Goal: Transaction & Acquisition: Purchase product/service

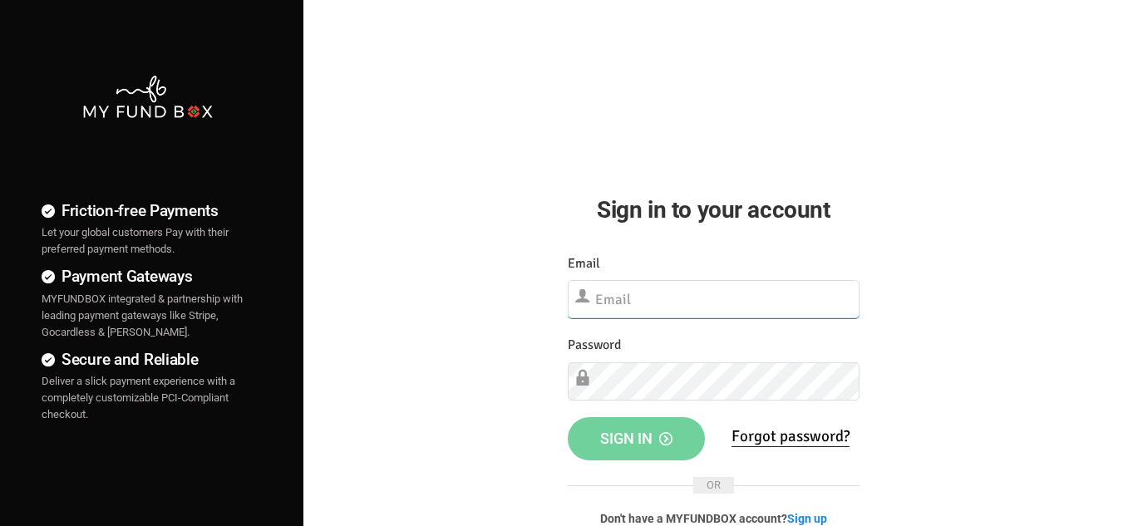
click at [638, 294] on input "text" at bounding box center [714, 299] width 292 height 38
paste input "[EMAIL_ADDRESS][DOMAIN_NAME]"
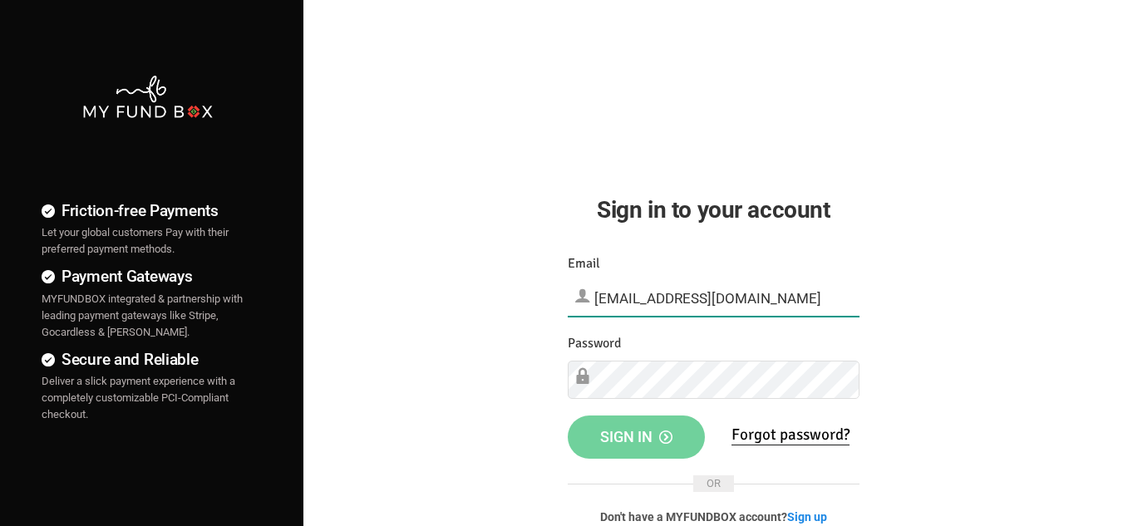
type input "[EMAIL_ADDRESS][DOMAIN_NAME]"
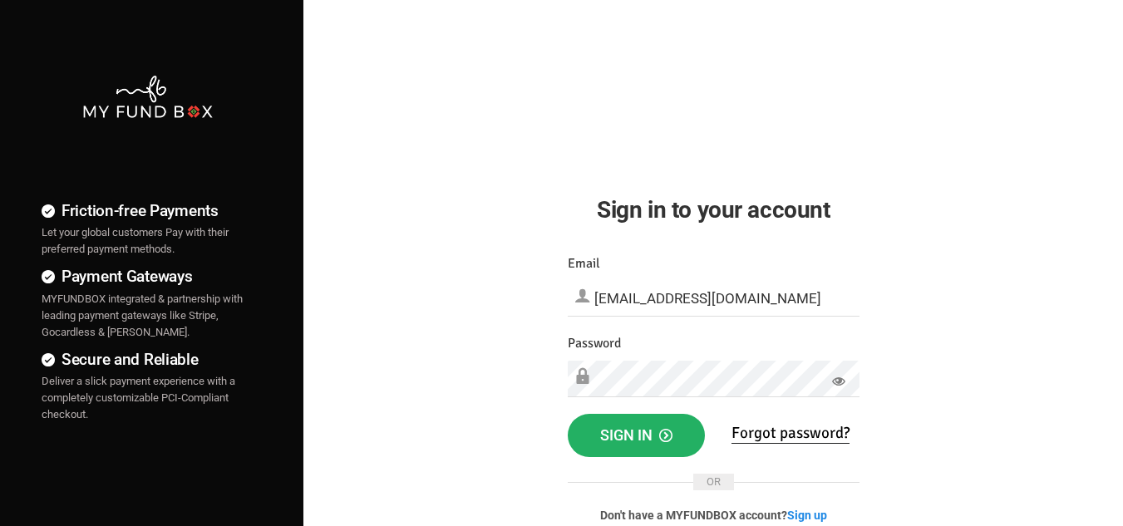
click at [645, 430] on span "Sign in" at bounding box center [636, 434] width 72 height 17
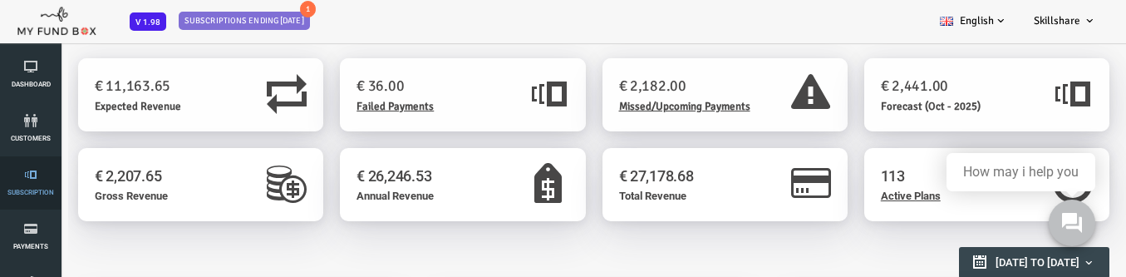
click at [32, 186] on link "Subscription" at bounding box center [30, 182] width 47 height 53
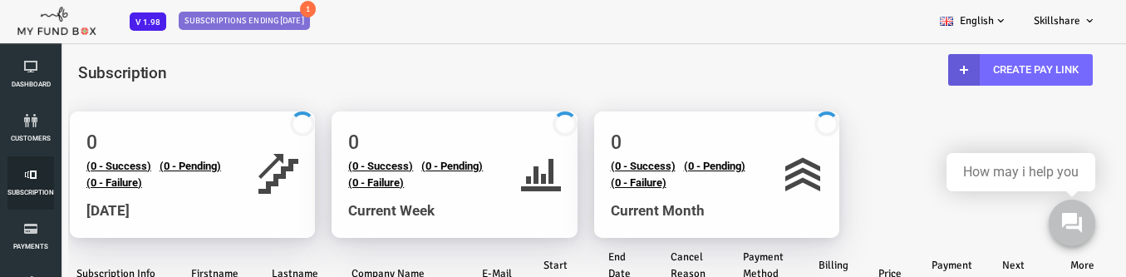
select select "100"
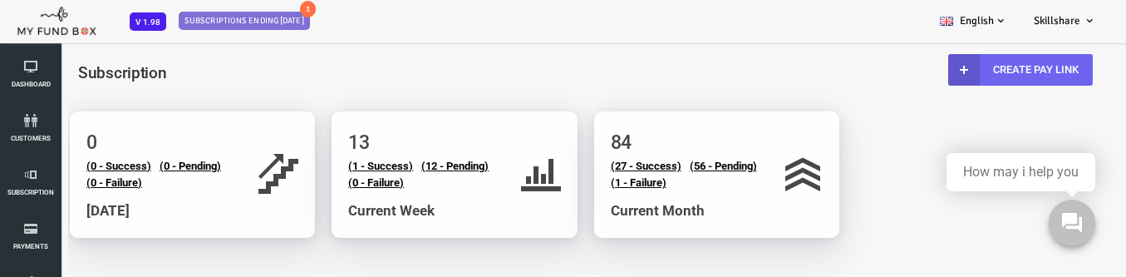
click at [967, 70] on link "Create Pay Link" at bounding box center [975, 70] width 145 height 32
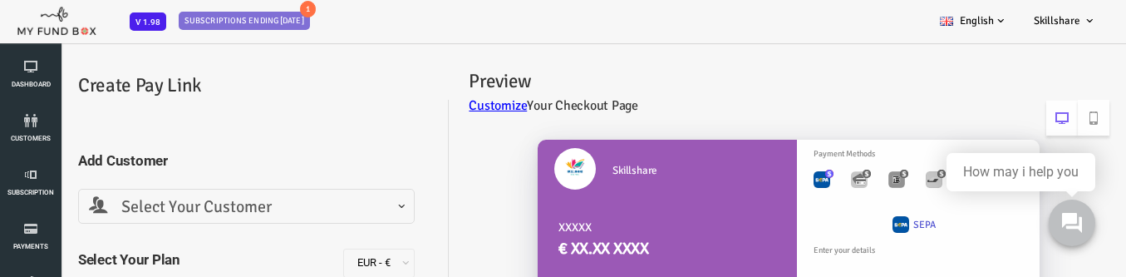
click at [44, 219] on span at bounding box center [44, 219] width 0 height 0
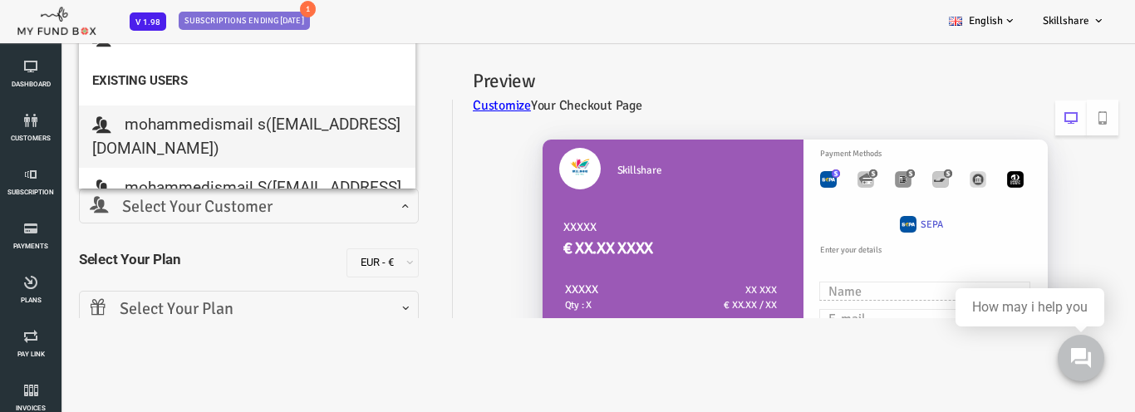
click at [434, 155] on div "Skillshare XXXXX € XX.XX XXXX XXXXX Qty : X XX XXX € XX.XX / XX XXX XXXX € XX.XX" at bounding box center [740, 416] width 666 height 587
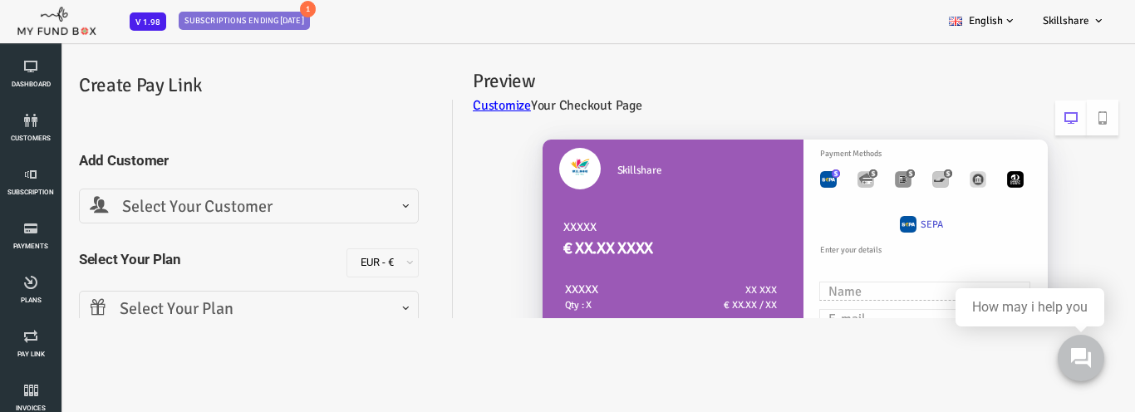
click at [324, 207] on span "Select Your Customer" at bounding box center [203, 207] width 318 height 26
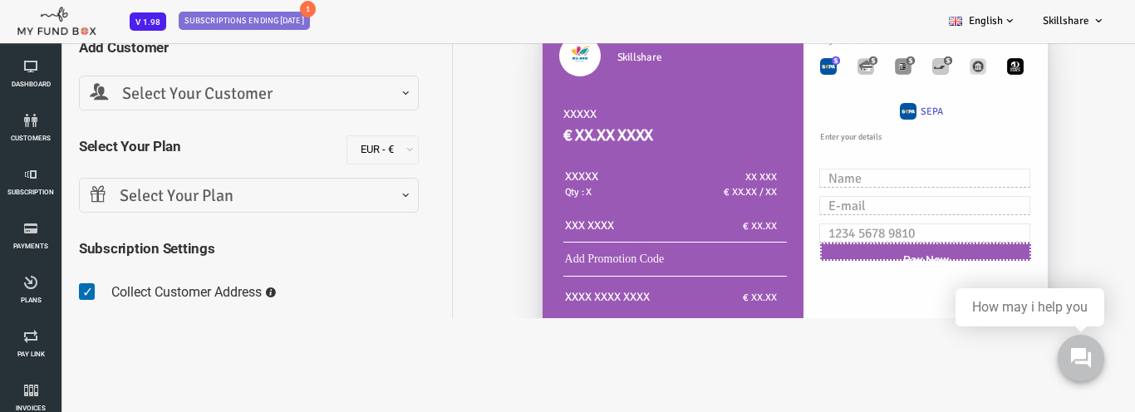
scroll to position [83, 0]
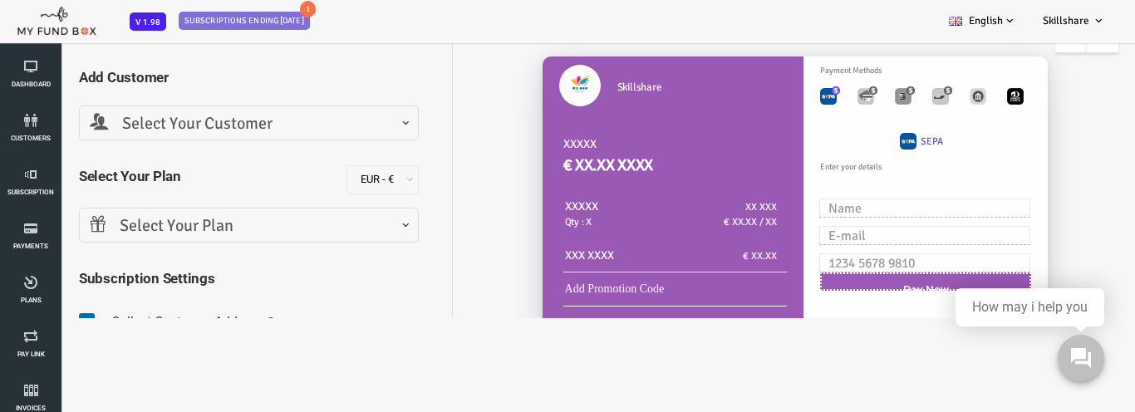
click at [348, 134] on span "Select Your Customer" at bounding box center [203, 124] width 318 height 26
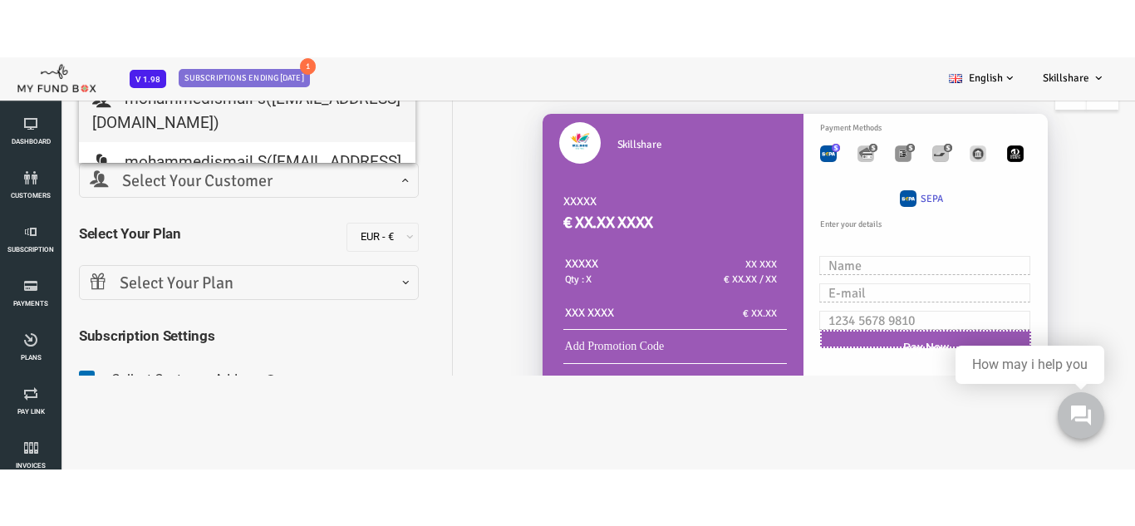
scroll to position [0, 0]
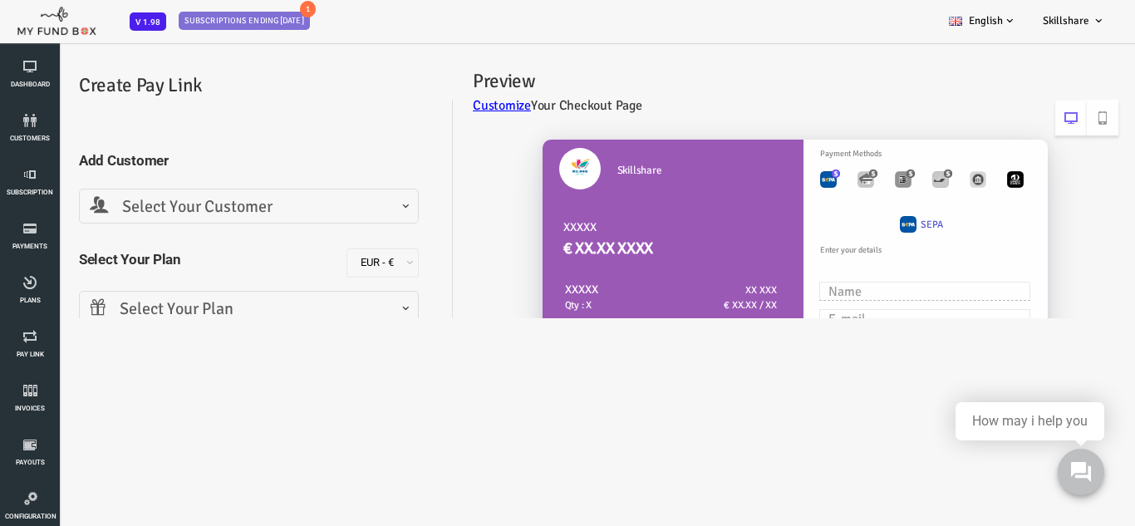
click at [448, 255] on div "Skillshare XXXXX € XX.XX XXXX XXXXX Qty : X XX XXX € XX.XX / XX XXX XXXX € XX.XX" at bounding box center [740, 416] width 666 height 587
click at [89, 215] on span "Select Your Customer" at bounding box center [203, 207] width 318 height 26
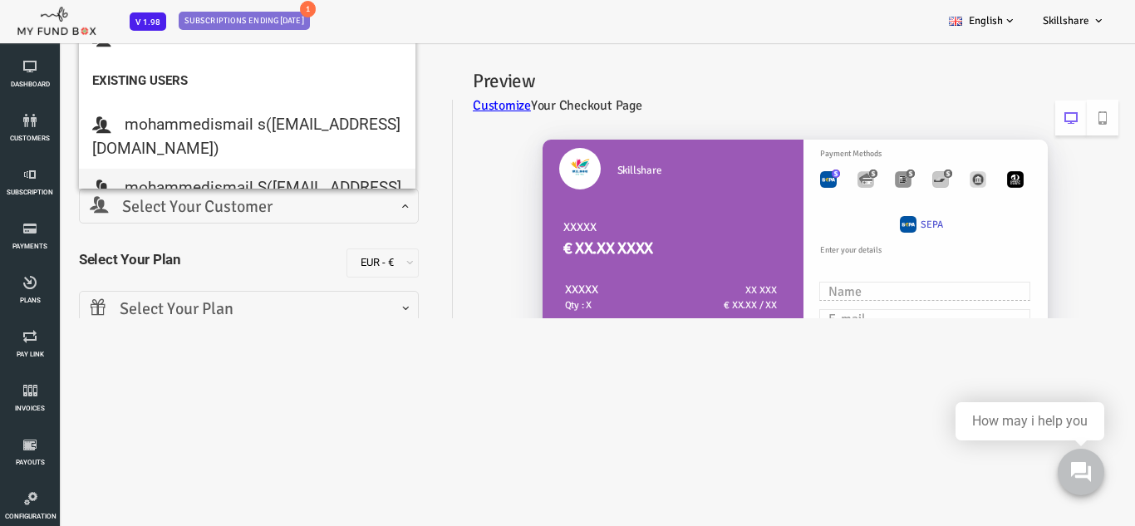
click at [242, 382] on body "Subscriber not found Beneficiary Not Found Partner Not Found!!!! Please Fill ou…" at bounding box center [567, 263] width 1135 height 526
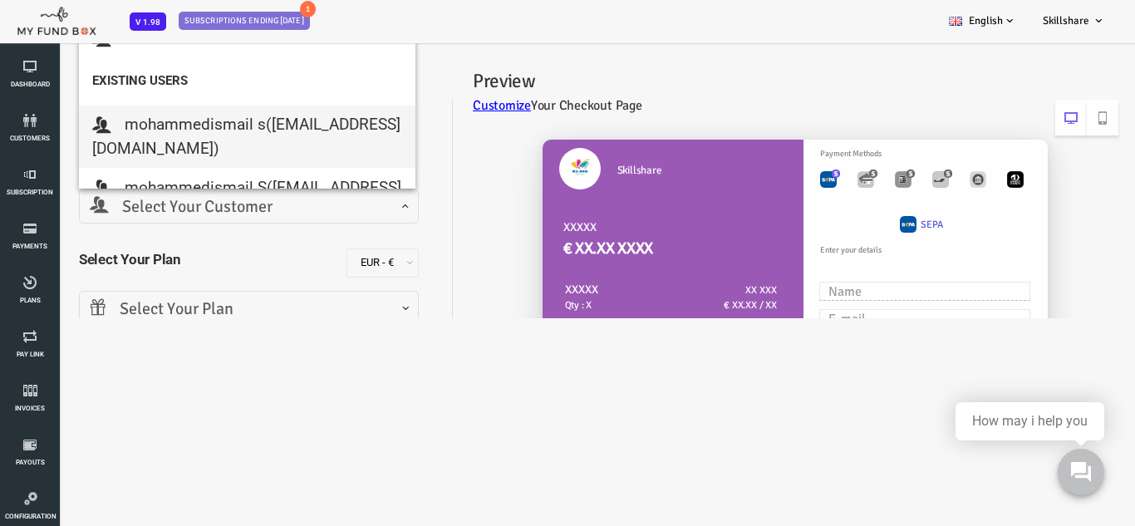
click at [95, 78] on strong "Existing Users" at bounding box center [201, 81] width 337 height 36
click at [382, 121] on div "Add Customer Select Your Customer Add Customer mohammedismail s ([EMAIL_ADDRESS…" at bounding box center [203, 353] width 373 height 475
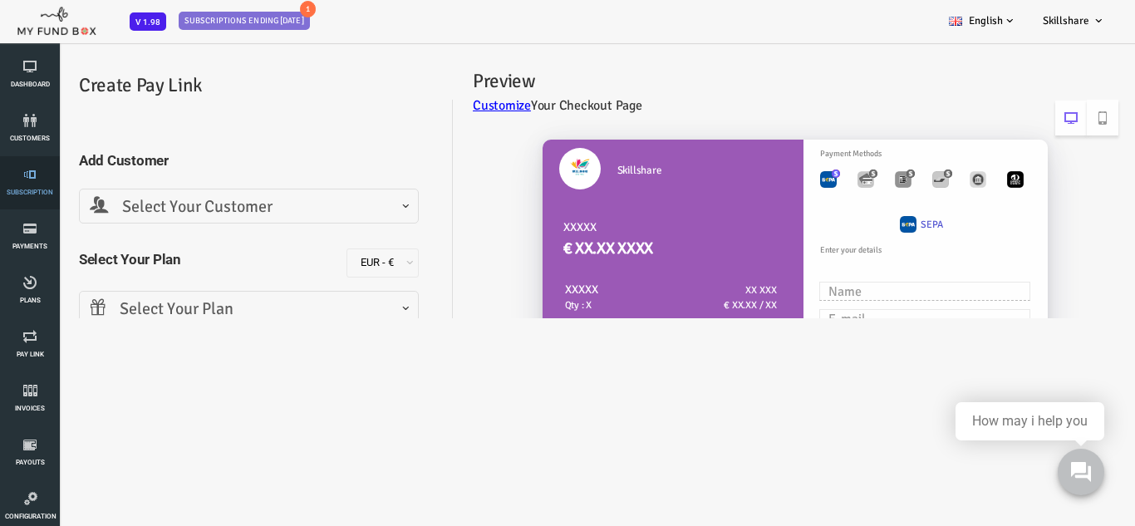
click at [0, 0] on span "Subscription" at bounding box center [0, 0] width 0 height 0
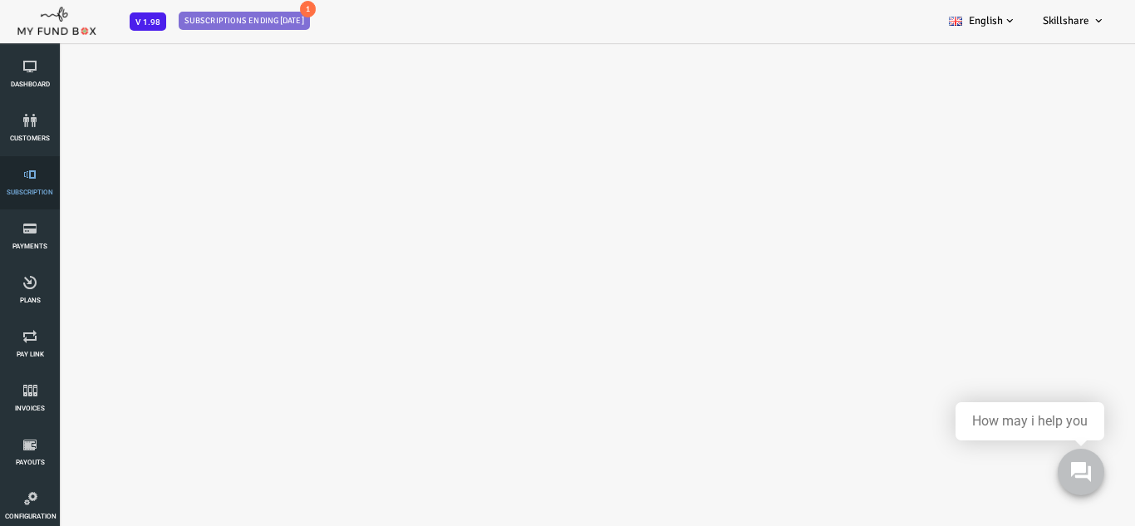
select select "100"
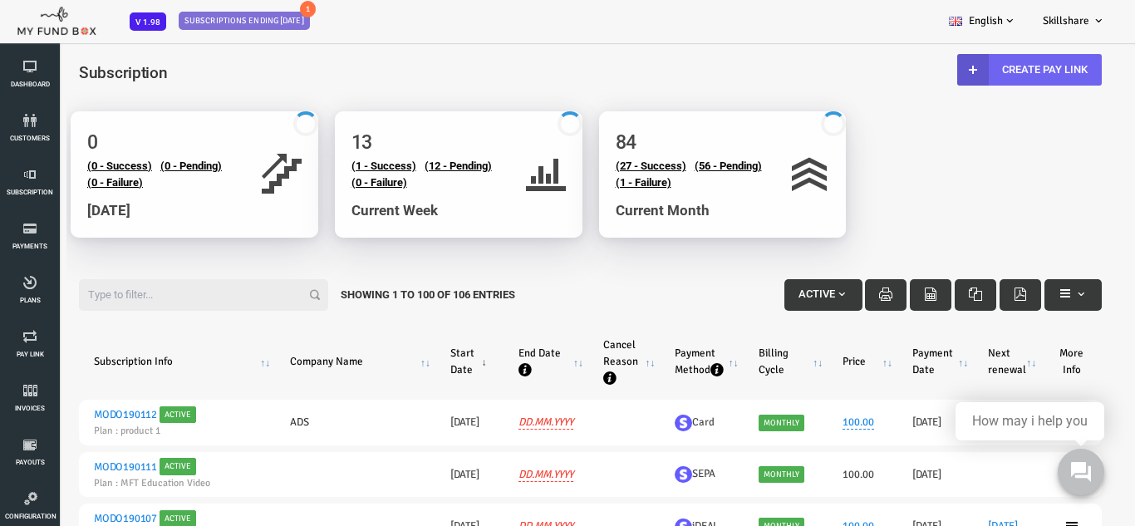
click at [967, 79] on link "Create Pay Link" at bounding box center [984, 70] width 145 height 32
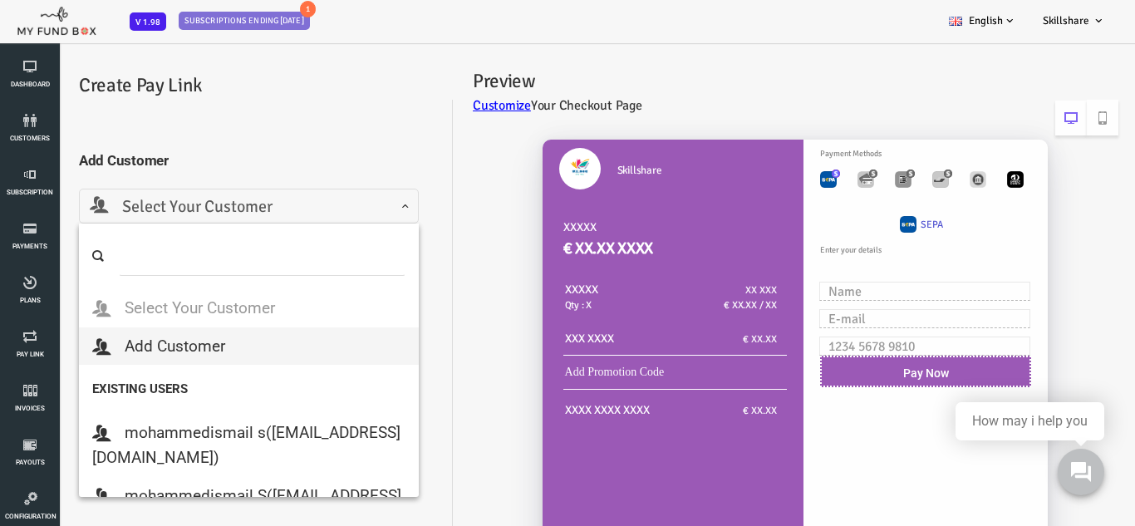
click at [307, 206] on span "Select Your Customer" at bounding box center [203, 207] width 318 height 26
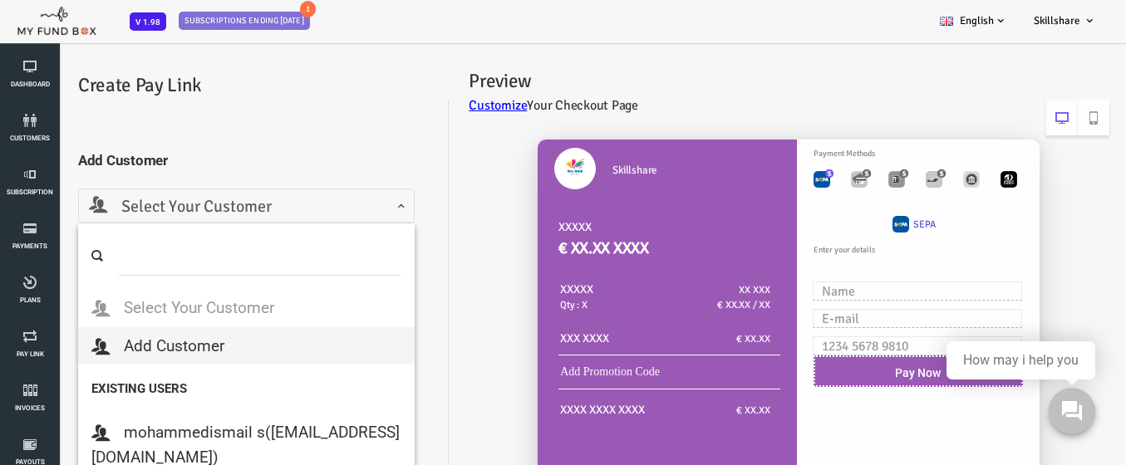
click at [426, 464] on div "Skillshare XXXXX € XX.XX XXXX XXXXX Qty : X XX XXX € XX.XX / XX XXX XXXX € XX.XX" at bounding box center [734, 416] width 661 height 587
